Goal: Transaction & Acquisition: Book appointment/travel/reservation

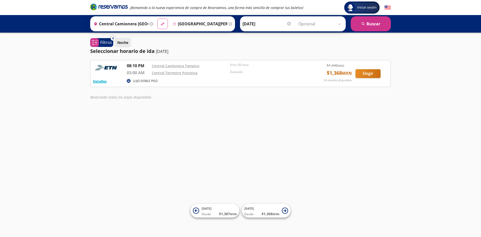
click at [125, 41] on p "Noche" at bounding box center [122, 42] width 11 height 5
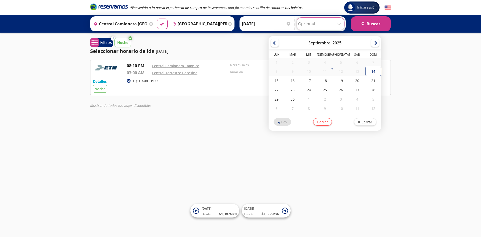
click at [339, 25] on input "Opcional" at bounding box center [320, 24] width 45 height 13
click at [370, 24] on button "search [GEOGRAPHIC_DATA]" at bounding box center [371, 23] width 40 height 15
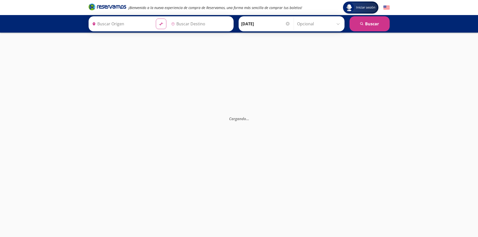
type input "Central Camionera [GEOGRAPHIC_DATA], [GEOGRAPHIC_DATA]"
type input "[GEOGRAPHIC_DATA][PERSON_NAME], [GEOGRAPHIC_DATA][PERSON_NAME]"
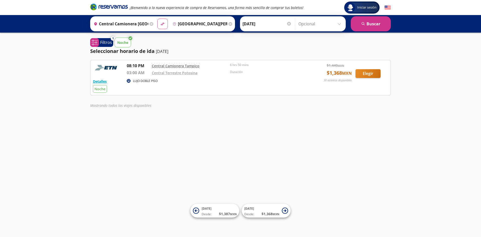
click at [179, 66] on link "Central Camionera Tampico" at bounding box center [176, 65] width 48 height 5
click at [367, 71] on button "Elegir" at bounding box center [368, 73] width 25 height 9
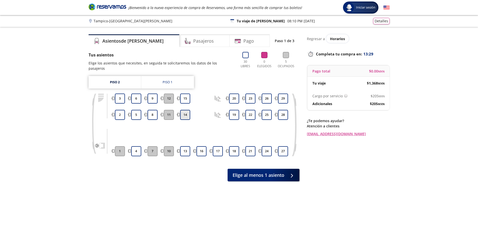
click at [185, 110] on button "14" at bounding box center [185, 115] width 10 height 10
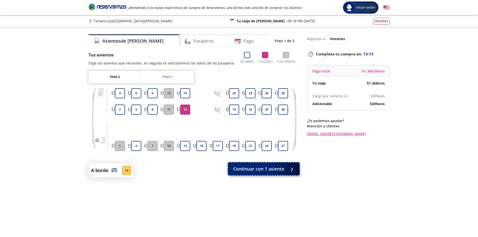
click at [274, 169] on span "Continuar con 1 asiento" at bounding box center [258, 168] width 51 height 7
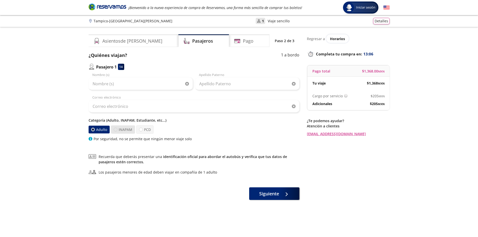
click at [116, 130] on div at bounding box center [116, 130] width 4 height 4
click at [116, 130] on input "INAPAM" at bounding box center [115, 129] width 3 height 3
radio input "true"
radio input "false"
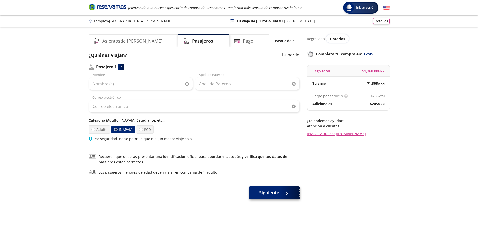
click at [272, 193] on span "Siguiente" at bounding box center [269, 192] width 20 height 7
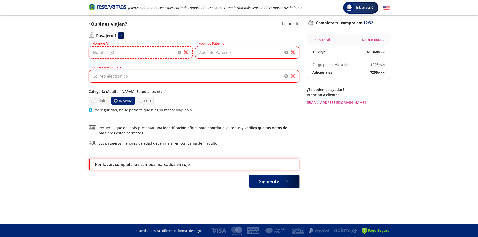
click at [102, 51] on input "Nombre (s)" at bounding box center [141, 52] width 104 height 13
type input "r"
type input "[PERSON_NAME] [PERSON_NAME]"
click at [208, 53] on input "Apellido Paterno" at bounding box center [247, 52] width 104 height 13
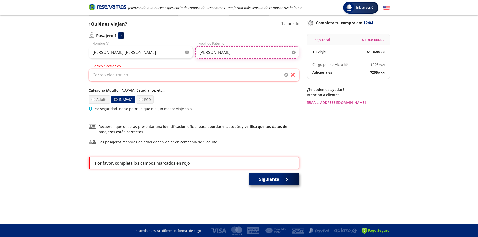
type input "[PERSON_NAME]"
click at [269, 181] on span "Siguiente" at bounding box center [269, 179] width 20 height 7
click at [272, 180] on span "Siguiente" at bounding box center [269, 179] width 20 height 7
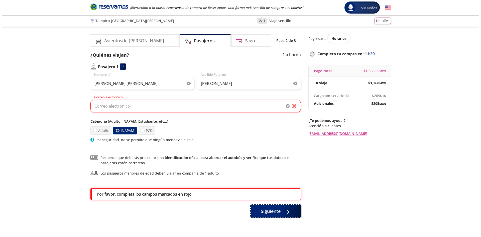
scroll to position [0, 0]
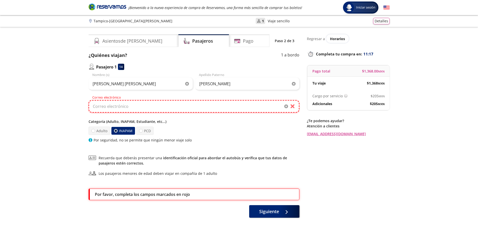
click at [97, 106] on input "Correo electrónico" at bounding box center [194, 106] width 211 height 13
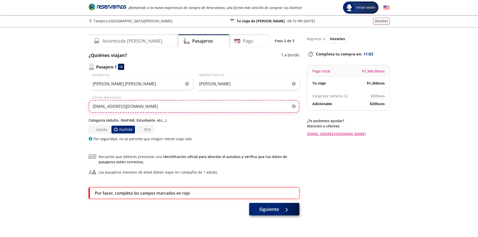
type input "[EMAIL_ADDRESS][DOMAIN_NAME]"
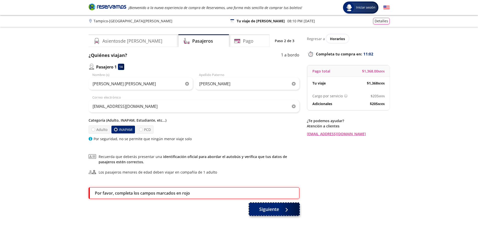
click at [265, 210] on span "Siguiente" at bounding box center [269, 209] width 20 height 7
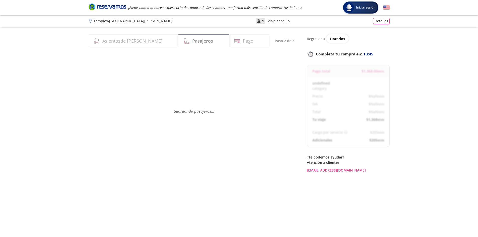
select select "MX"
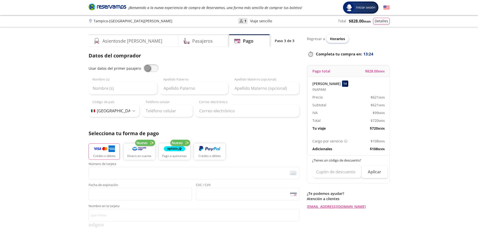
click at [335, 39] on span "Horarios" at bounding box center [337, 38] width 15 height 5
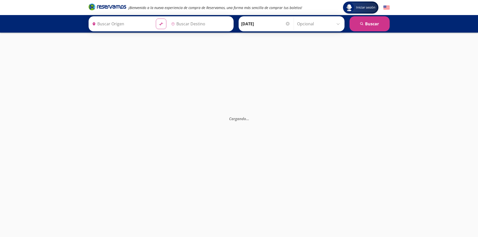
type input "[GEOGRAPHIC_DATA][PERSON_NAME], [GEOGRAPHIC_DATA][PERSON_NAME]"
type input "[GEOGRAPHIC_DATA], [GEOGRAPHIC_DATA]"
